Goal: Information Seeking & Learning: Check status

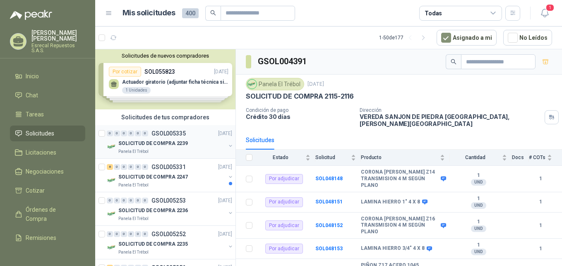
click at [142, 138] on div "SOLICITUD DE COMPRA 2239" at bounding box center [171, 143] width 107 height 10
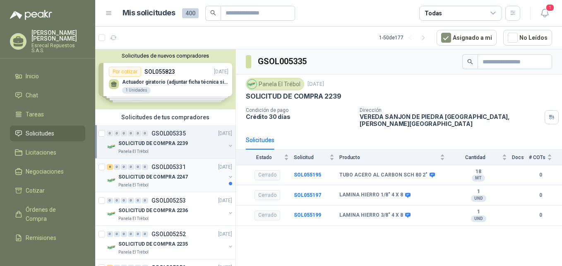
click at [174, 189] on div "8 0 0 0 0 0 GSOL005331 [DATE] SOLICITUD DE COMPRA 2247 Panela El Trébol" at bounding box center [165, 176] width 140 height 34
click at [174, 178] on p "SOLICITUD DE COMPRA 2247" at bounding box center [153, 177] width 70 height 8
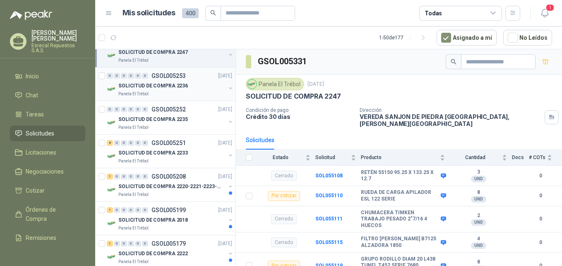
scroll to position [166, 0]
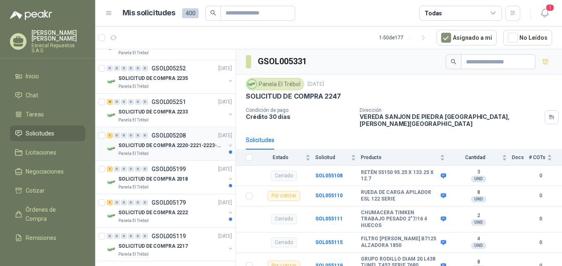
click at [141, 142] on p "SOLICITUD DE COMPRA 2220-2221-2223-2224" at bounding box center [169, 146] width 103 height 8
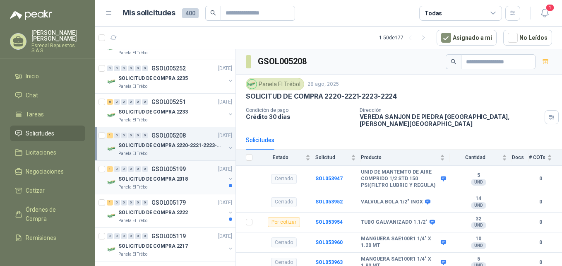
click at [145, 174] on div "SOLICITUD DE COMPRA 2018" at bounding box center [171, 179] width 107 height 10
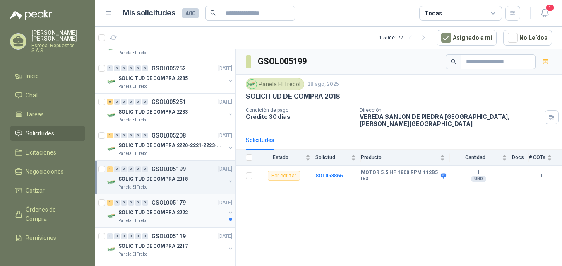
click at [168, 205] on p "GSOL005179" at bounding box center [169, 203] width 34 height 6
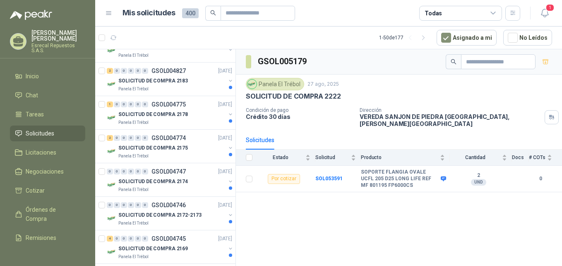
scroll to position [704, 0]
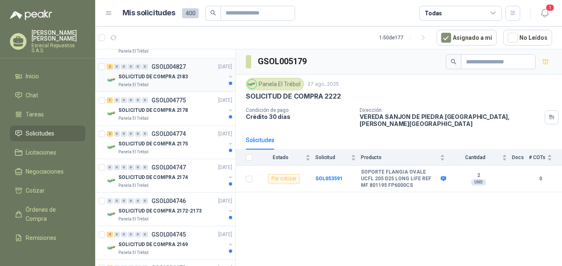
click at [167, 74] on p "SOLICITUD DE COMPRA 2183" at bounding box center [153, 77] width 70 height 8
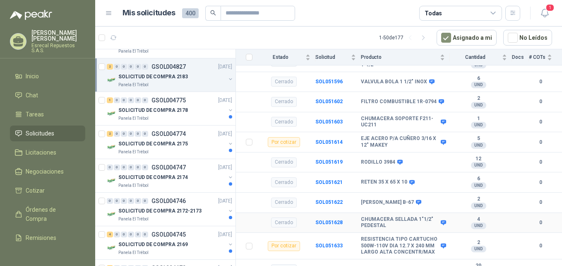
scroll to position [139, 0]
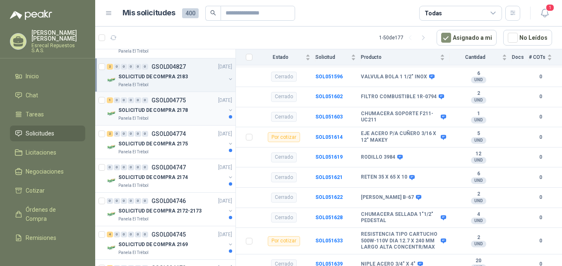
click at [172, 112] on p "SOLICITUD DE COMPRA 2178" at bounding box center [153, 110] width 70 height 8
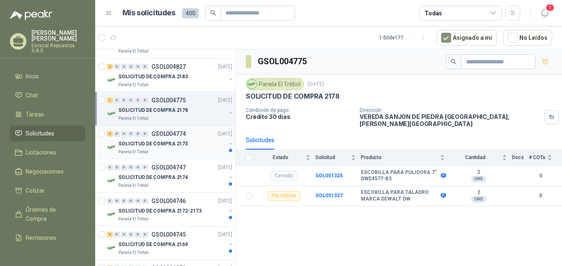
click at [151, 140] on p "SOLICITUD DE COMPRA 2175" at bounding box center [153, 144] width 70 height 8
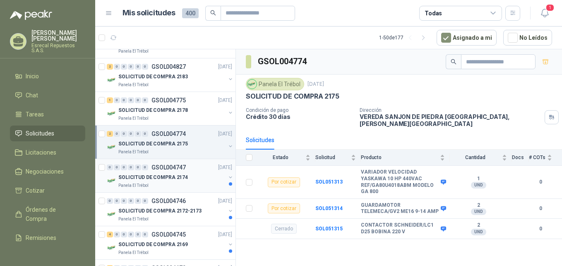
click at [153, 170] on p "GSOL004747" at bounding box center [169, 167] width 34 height 6
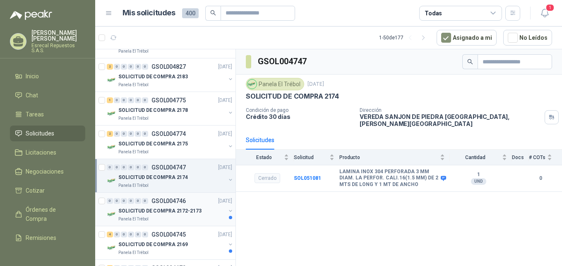
click at [178, 209] on p "SOLICITUD DE COMPRA 2172-2173" at bounding box center [159, 211] width 83 height 8
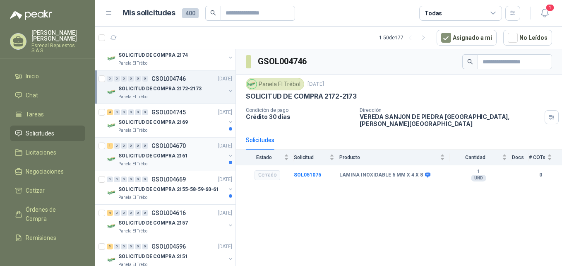
scroll to position [828, 0]
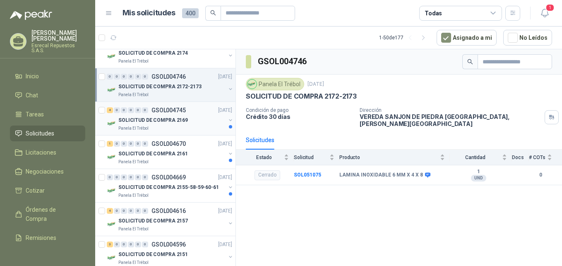
click at [181, 119] on p "SOLICITUD DE COMPRA 2169" at bounding box center [153, 120] width 70 height 8
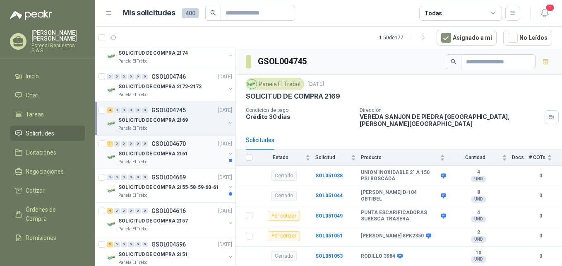
click at [171, 150] on p "SOLICITUD DE COMPRA 2161" at bounding box center [153, 154] width 70 height 8
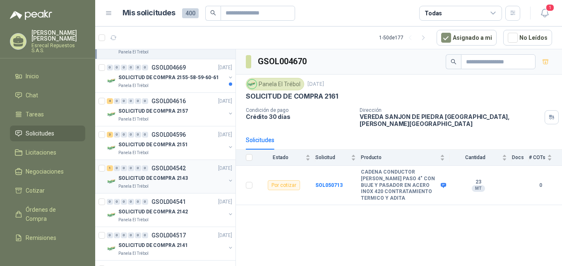
scroll to position [952, 0]
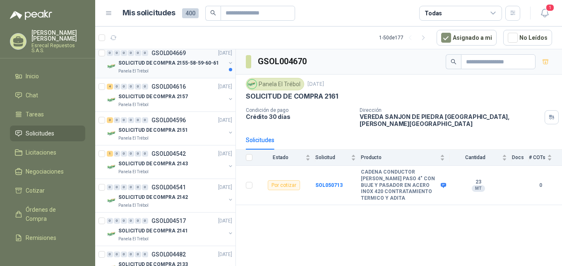
click at [170, 58] on div "SOLICITUD DE COMPRA 2155-58-59-60-61" at bounding box center [171, 63] width 107 height 10
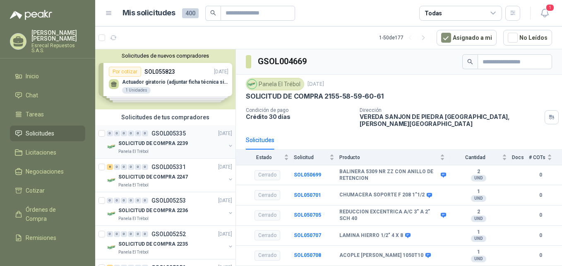
click at [154, 135] on p "GSOL005335" at bounding box center [169, 133] width 34 height 6
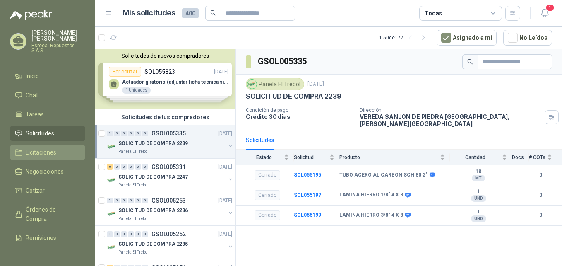
click at [55, 157] on link "Licitaciones" at bounding box center [47, 152] width 75 height 16
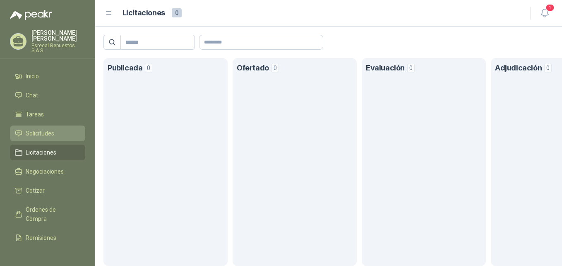
click at [37, 131] on span "Solicitudes" at bounding box center [40, 133] width 29 height 9
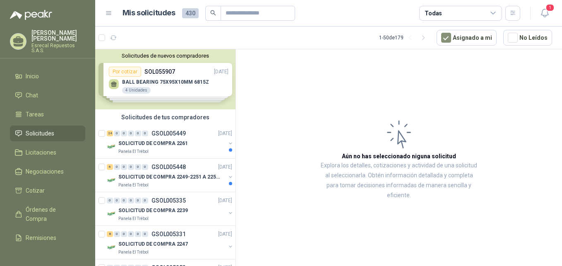
click at [212, 89] on div "Solicitudes de nuevos compradores Por cotizar SOL055907 [DATE] BALL BEARING 75X…" at bounding box center [165, 79] width 140 height 60
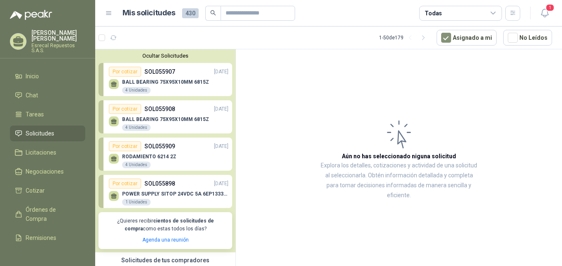
click at [176, 188] on div "Por cotizar SOL055898 [DATE]" at bounding box center [169, 183] width 120 height 10
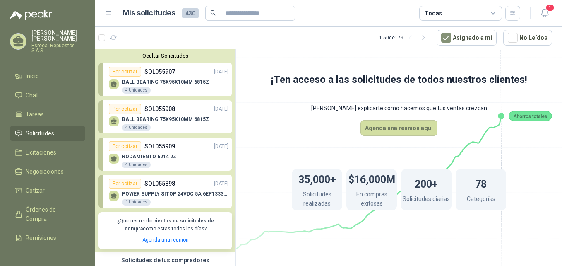
click at [165, 193] on p "POWER SUPPLY SITOP 24VDC 5A 6EP13333BA10" at bounding box center [175, 194] width 106 height 6
click at [152, 142] on p "SOL055909" at bounding box center [159, 146] width 31 height 9
click at [139, 65] on link "Por cotizar SOL055907 [DATE] BALL BEARING 75X95X10MM 6815Z 4 Unidades" at bounding box center [166, 79] width 134 height 33
click at [169, 54] on button "Ocultar Solicitudes" at bounding box center [166, 56] width 134 height 6
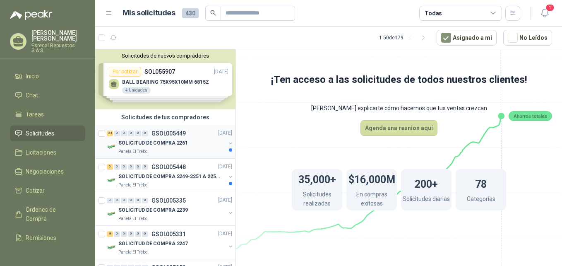
click at [162, 140] on p "SOLICITUD DE COMPRA 2261" at bounding box center [153, 144] width 70 height 8
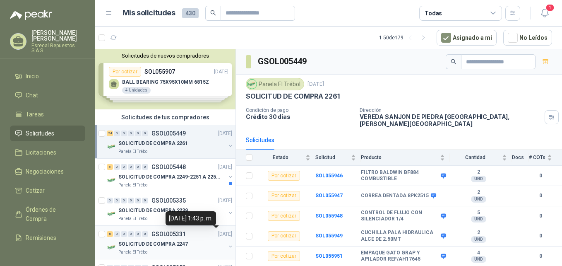
scroll to position [0, 1]
click at [175, 180] on p "SOLICITUD DE COMPRA 2249-2251 A 2256-2258 Y 2262" at bounding box center [169, 177] width 103 height 8
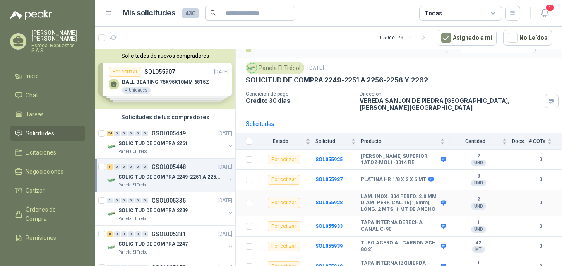
scroll to position [25, 0]
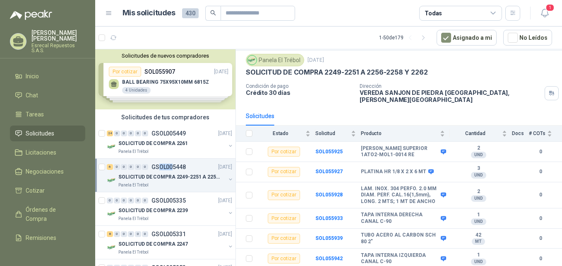
drag, startPoint x: 159, startPoint y: 159, endPoint x: 172, endPoint y: 165, distance: 14.3
click at [172, 165] on div "6 0 0 0 0 0 GSOL005448 [DATE] SOLICITUD DE COMPRA 2249-2251 A 2256-2258 Y 2262 …" at bounding box center [165, 176] width 140 height 34
click at [176, 143] on p "SOLICITUD DE COMPRA 2261" at bounding box center [153, 144] width 70 height 8
